Goal: Information Seeking & Learning: Learn about a topic

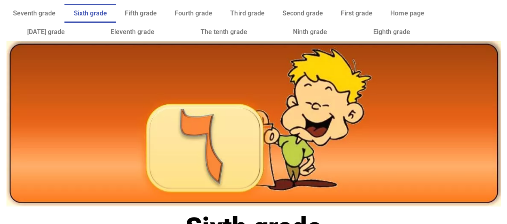
click at [507, 81] on icon at bounding box center [254, 94] width 508 height 43
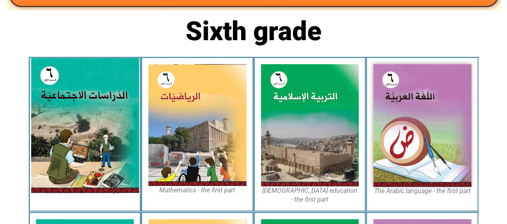
click at [114, 103] on img at bounding box center [85, 125] width 108 height 135
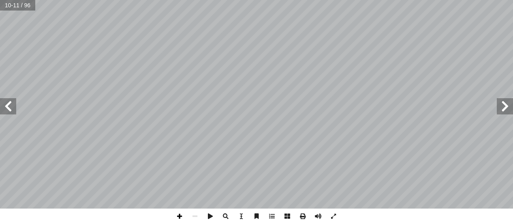
click at [177, 215] on span at bounding box center [179, 215] width 15 height 15
click at [179, 215] on span at bounding box center [179, 215] width 15 height 15
click at [197, 214] on span at bounding box center [194, 215] width 15 height 15
click at [179, 216] on span at bounding box center [179, 215] width 15 height 15
click at [195, 214] on span at bounding box center [194, 215] width 15 height 15
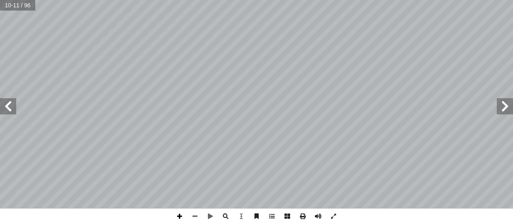
click at [180, 215] on span at bounding box center [179, 215] width 15 height 15
click at [196, 216] on span at bounding box center [194, 215] width 15 height 15
click at [193, 214] on span at bounding box center [194, 215] width 15 height 15
click at [180, 217] on span at bounding box center [179, 215] width 15 height 15
click at [242, 211] on div "8 .ها ِ يات َ و َ ت ْ ح ُ م ُ د ِّ د َ ح ُ ي َ ، و ِ ة َ ريط َ الخ ِ ب ُ حيط ُ …" at bounding box center [256, 112] width 513 height 224
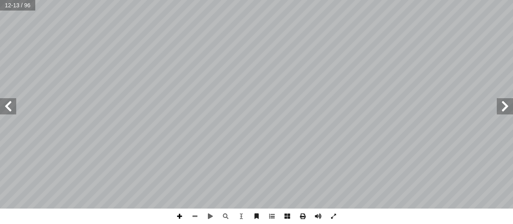
click at [182, 216] on span at bounding box center [179, 215] width 15 height 15
click at [195, 214] on span at bounding box center [194, 215] width 15 height 15
click at [180, 218] on span at bounding box center [179, 215] width 15 height 15
click at [502, 105] on span at bounding box center [505, 106] width 16 height 16
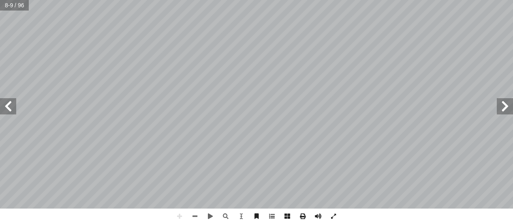
click at [9, 106] on span at bounding box center [8, 106] width 16 height 16
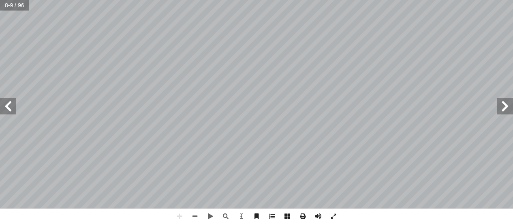
click at [9, 106] on span at bounding box center [8, 106] width 16 height 16
click at [505, 104] on span at bounding box center [505, 106] width 16 height 16
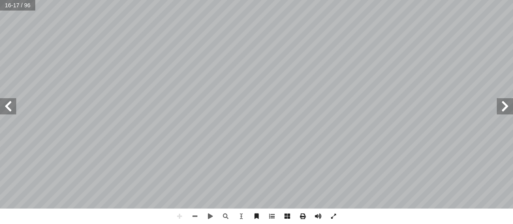
click at [505, 104] on span at bounding box center [505, 106] width 16 height 16
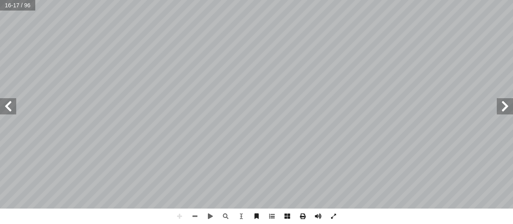
click at [505, 104] on span at bounding box center [505, 106] width 16 height 16
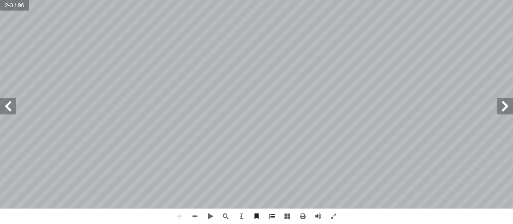
click at [387, 74] on html "الصفحة الرئيسية الصف الأول الصف الثاني الصف الثالث الصف الرابع الصف الخامس الصف…" at bounding box center [256, 37] width 513 height 74
